Goal: Task Accomplishment & Management: Manage account settings

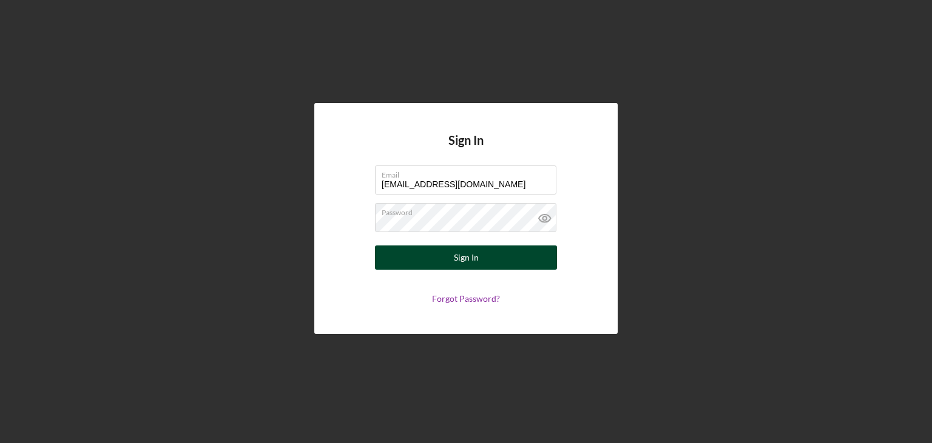
type input "[EMAIL_ADDRESS][DOMAIN_NAME]"
click at [488, 261] on button "Sign In" at bounding box center [466, 258] width 182 height 24
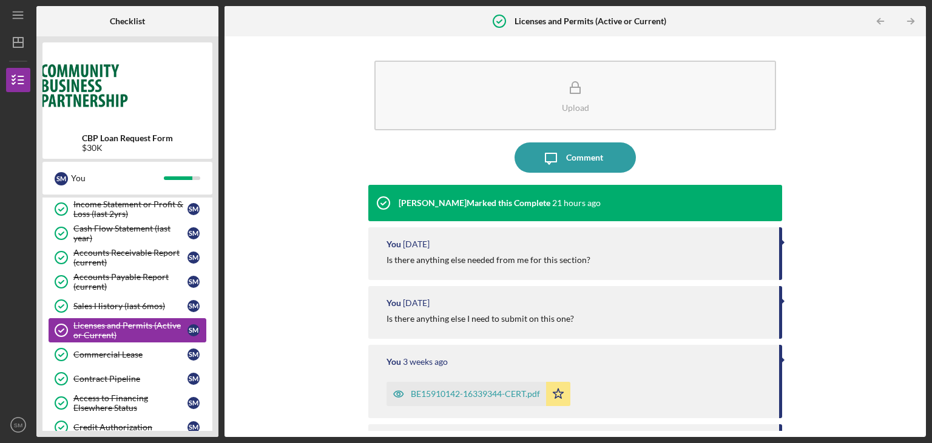
scroll to position [409, 0]
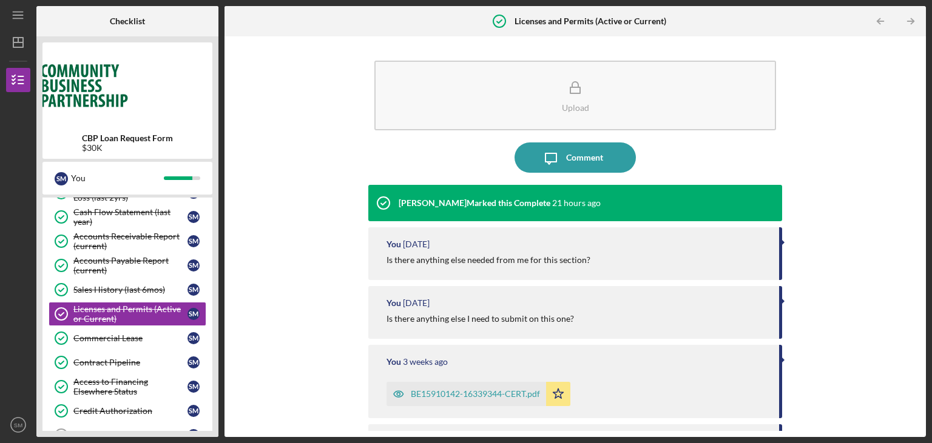
click at [325, 340] on div "Upload Icon/Message Comment Shirley Natto Marked this Complete 21 hours ago You…" at bounding box center [574, 236] width 689 height 389
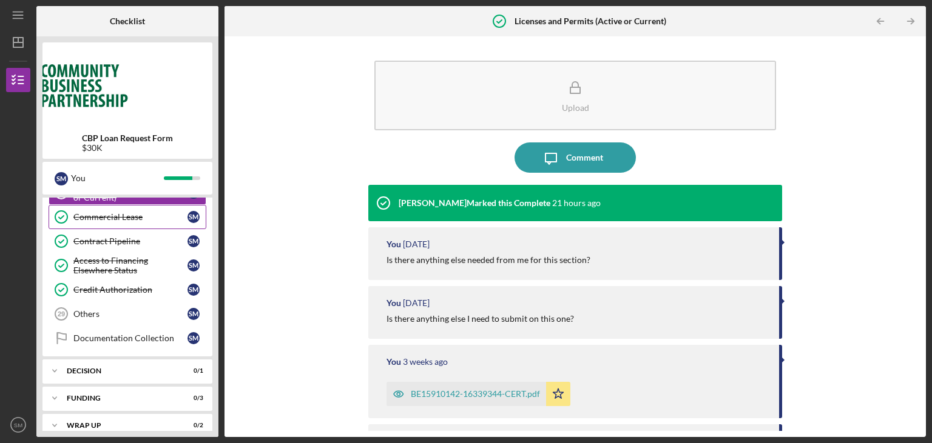
scroll to position [537, 0]
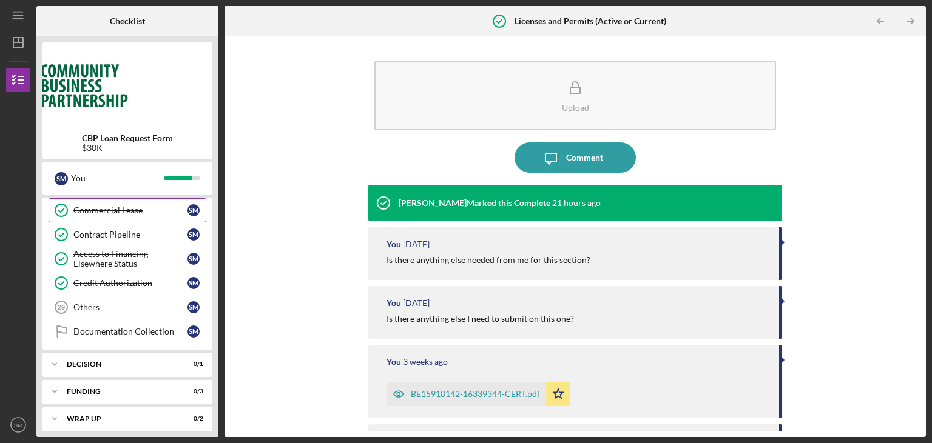
click at [166, 338] on div "Identification Identification S M Resume Resume S M Personal Financial Statemen…" at bounding box center [127, 31] width 170 height 637
click at [134, 306] on link "Others 29 Others S M" at bounding box center [128, 307] width 158 height 24
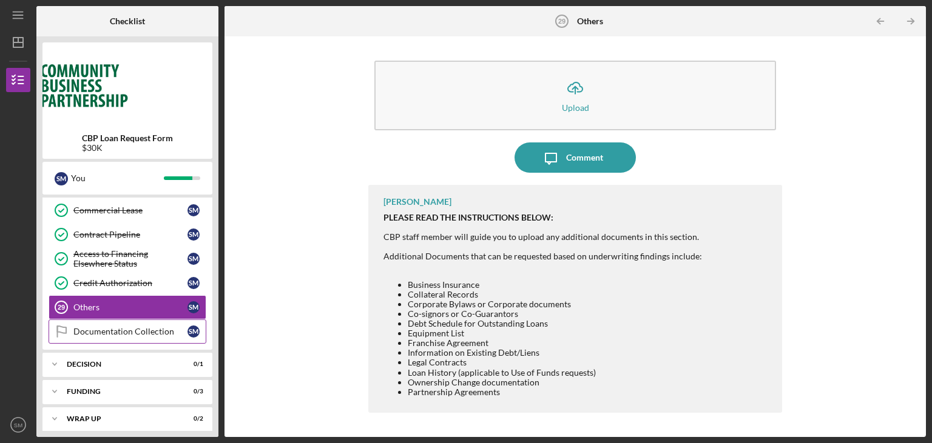
click at [130, 330] on div "Documentation Collection" at bounding box center [130, 332] width 114 height 10
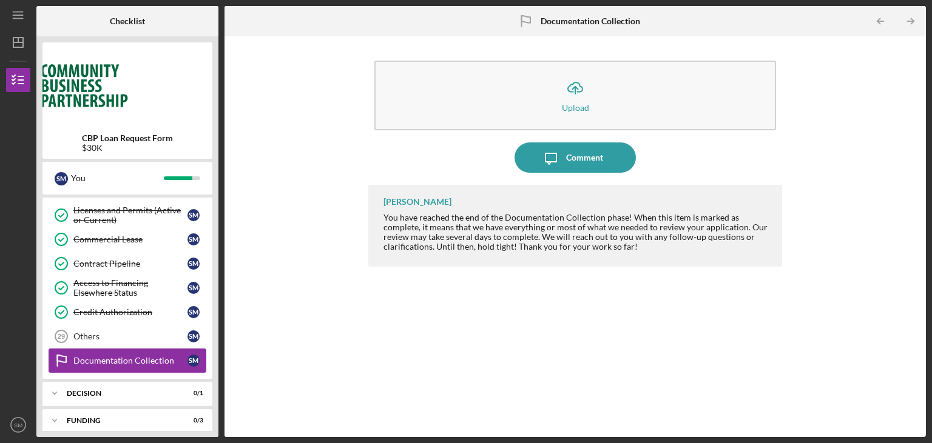
scroll to position [507, 0]
click at [129, 332] on div "Others" at bounding box center [130, 337] width 114 height 10
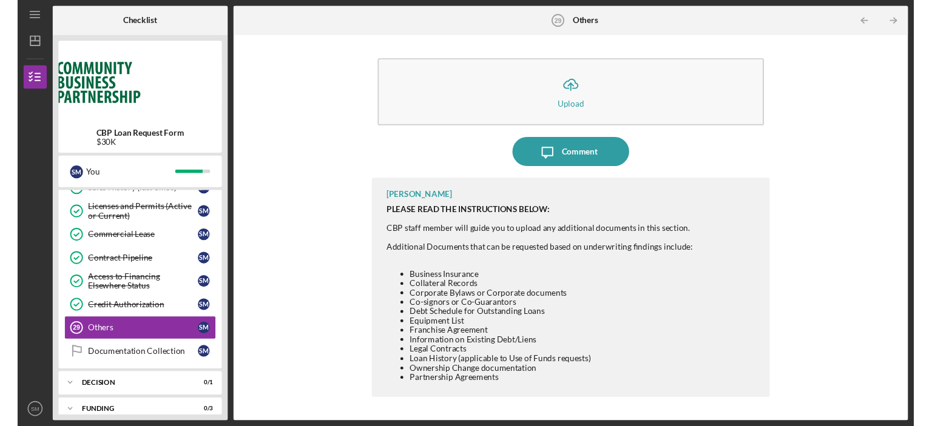
scroll to position [537, 0]
